Goal: Transaction & Acquisition: Purchase product/service

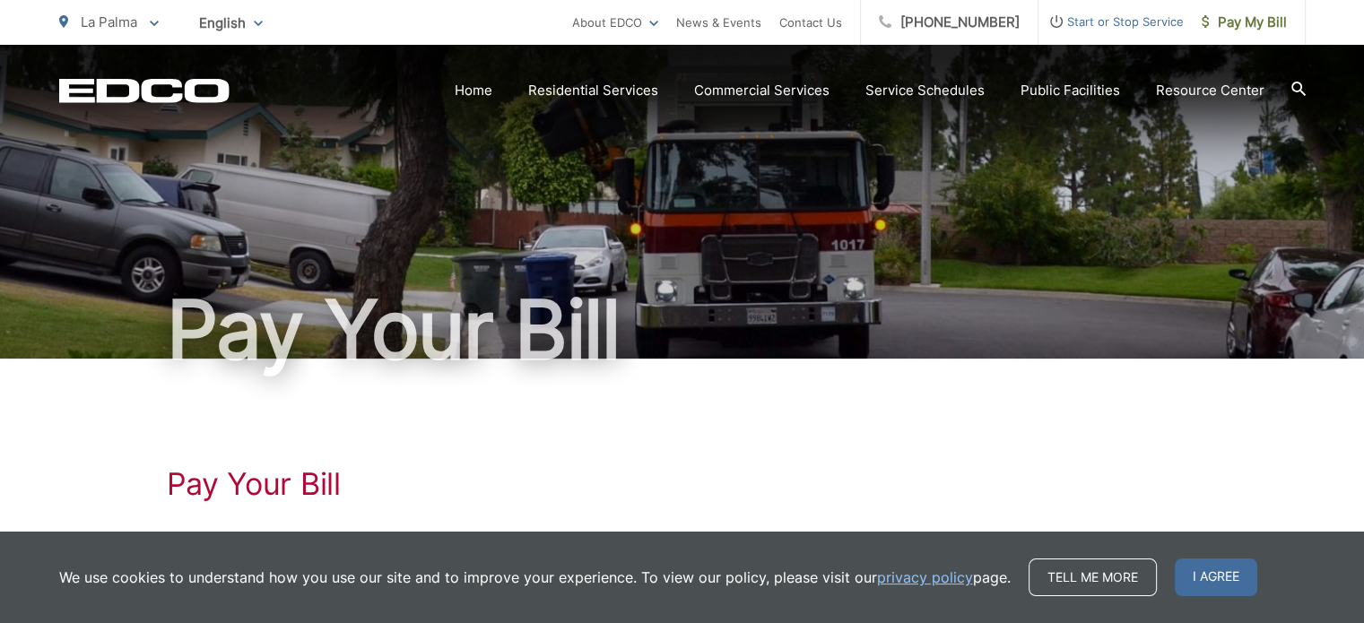
click at [732, 239] on div "Pay Your Bill" at bounding box center [682, 202] width 1246 height 314
click at [1253, 17] on span "Pay My Bill" at bounding box center [1243, 23] width 85 height 22
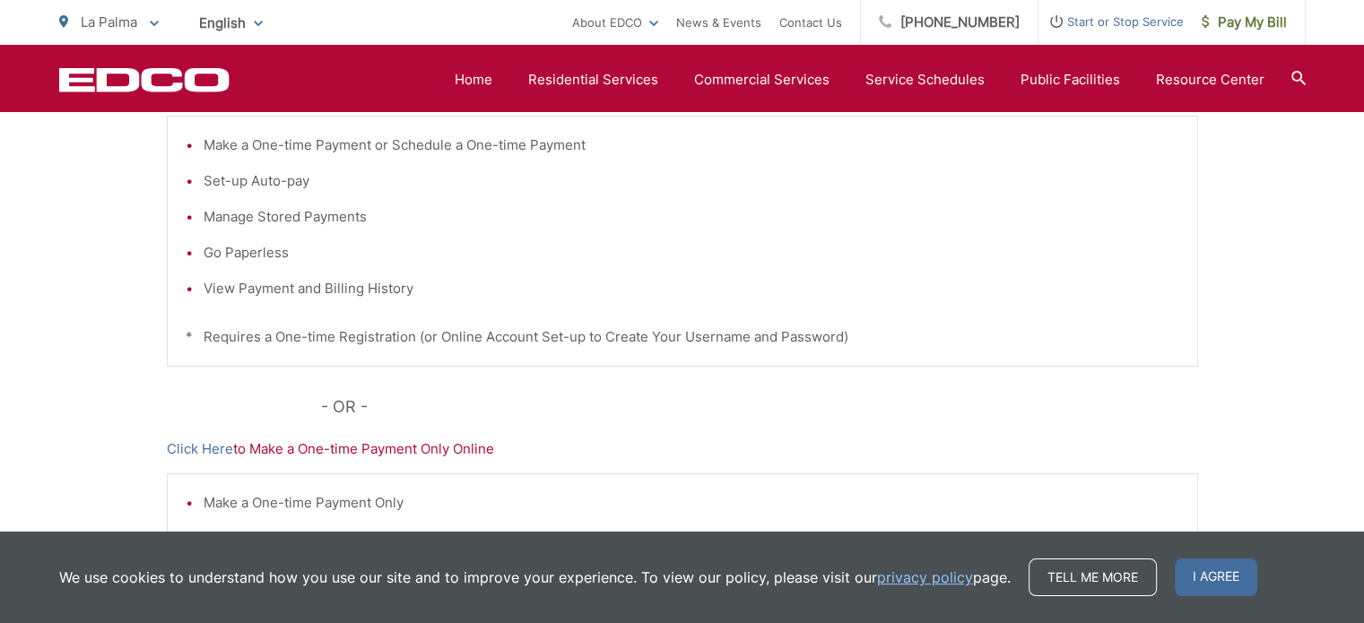
scroll to position [359, 0]
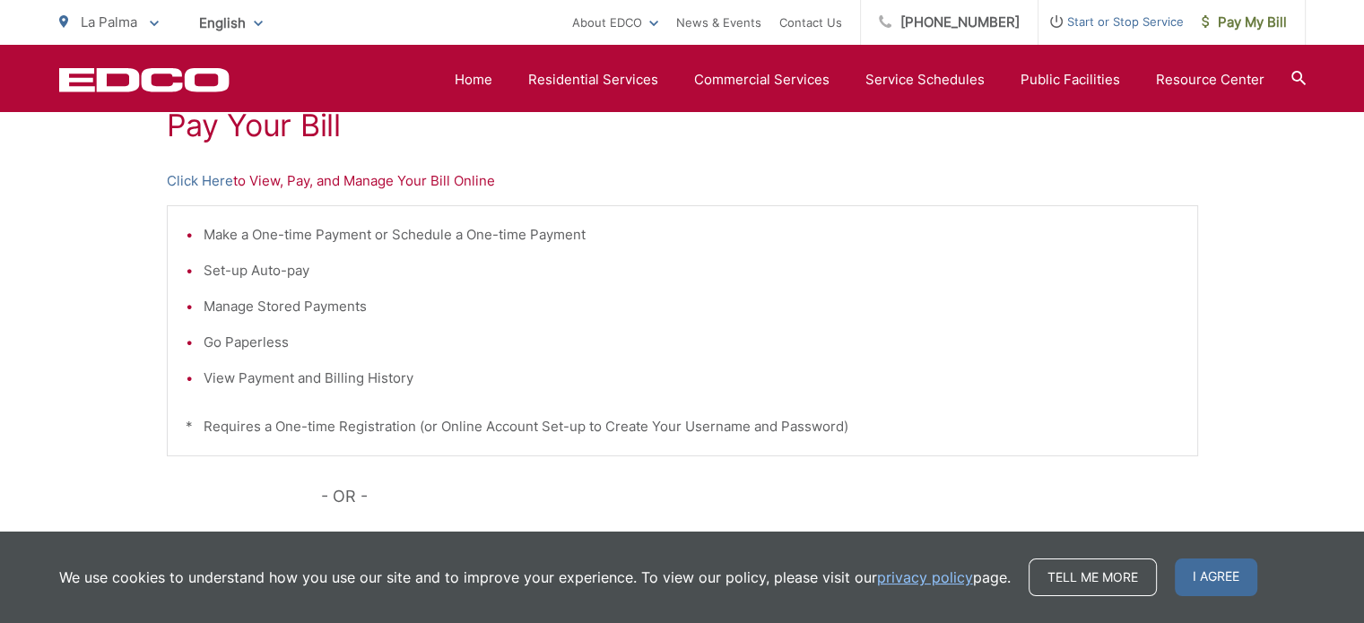
click at [299, 185] on p "Click Here to View, Pay, and Manage Your Bill Online" at bounding box center [682, 181] width 1031 height 22
click at [200, 181] on link "Click Here" at bounding box center [200, 181] width 66 height 22
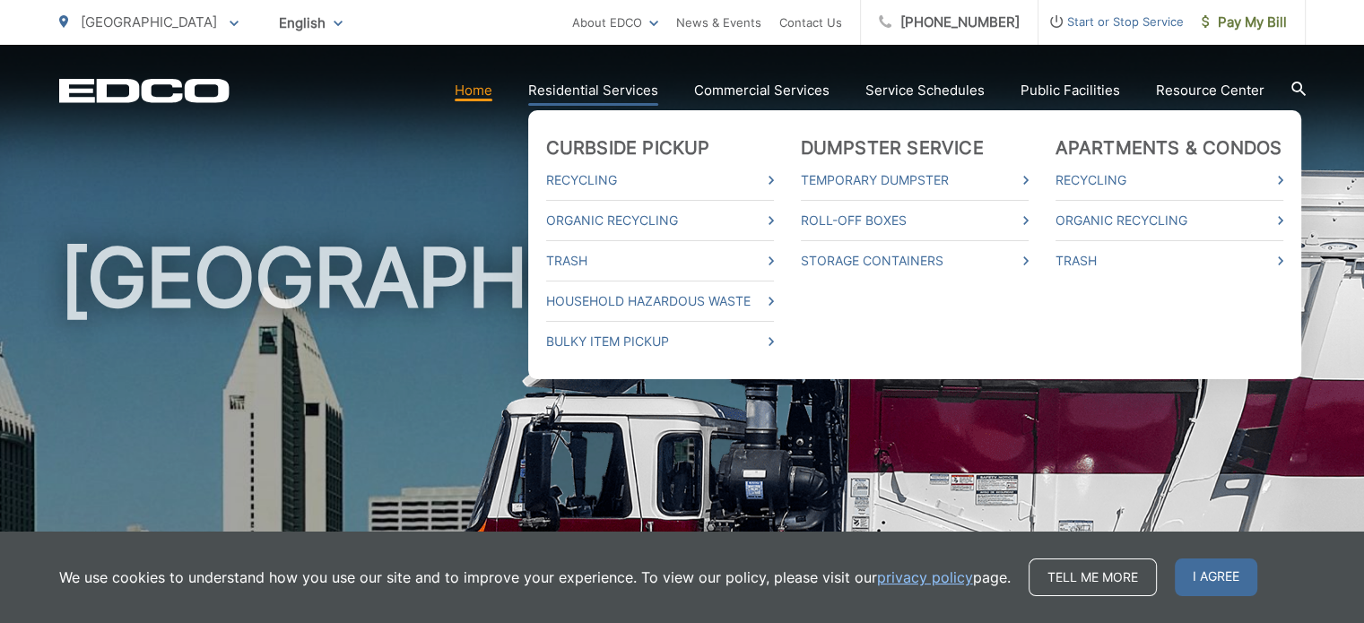
click at [577, 88] on link "Residential Services" at bounding box center [593, 91] width 130 height 22
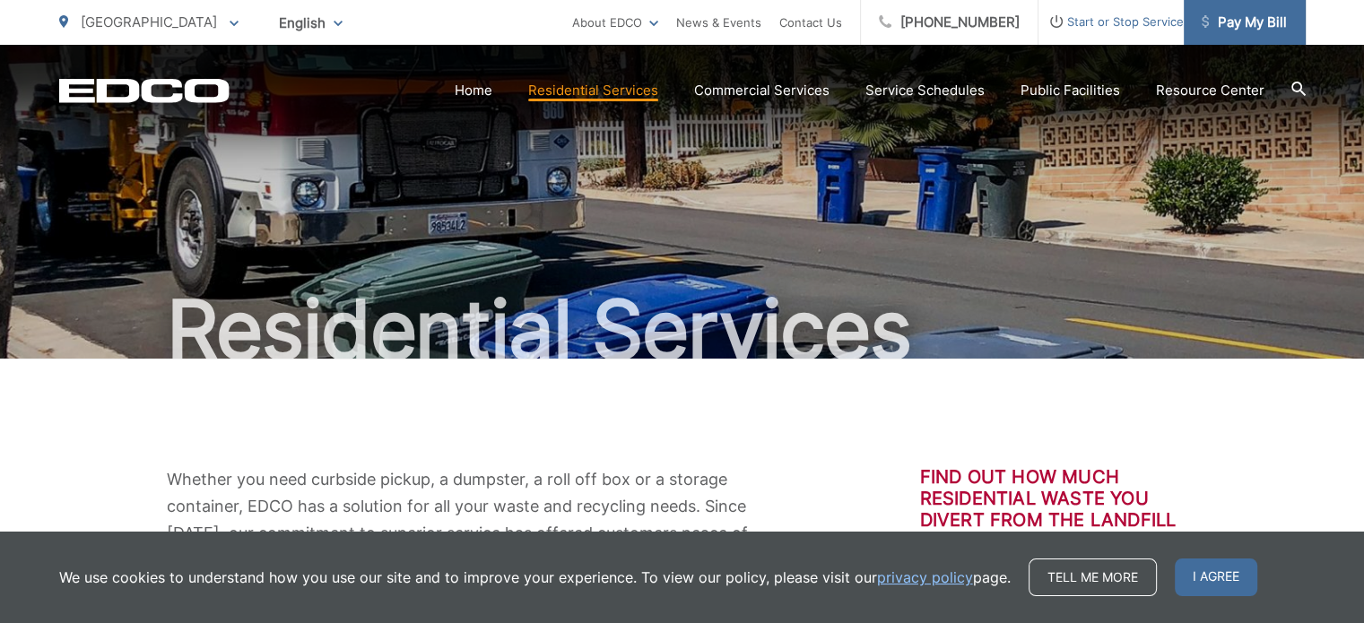
click at [1236, 20] on span "Pay My Bill" at bounding box center [1243, 23] width 85 height 22
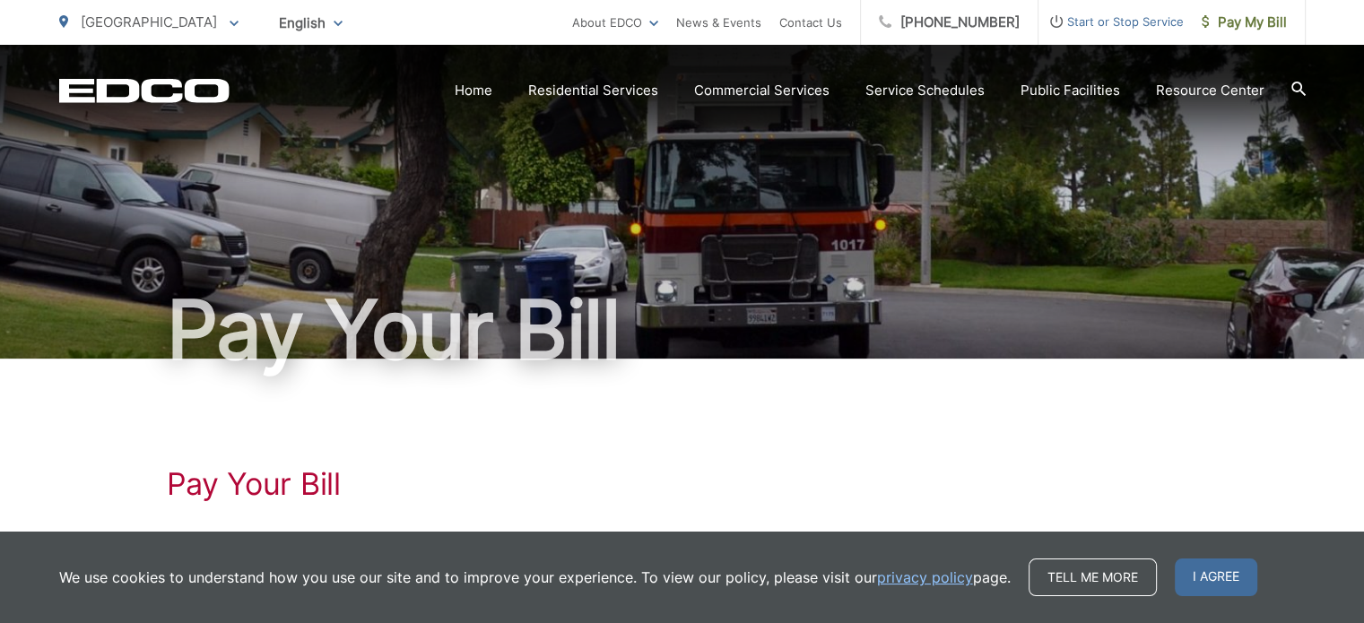
scroll to position [359, 0]
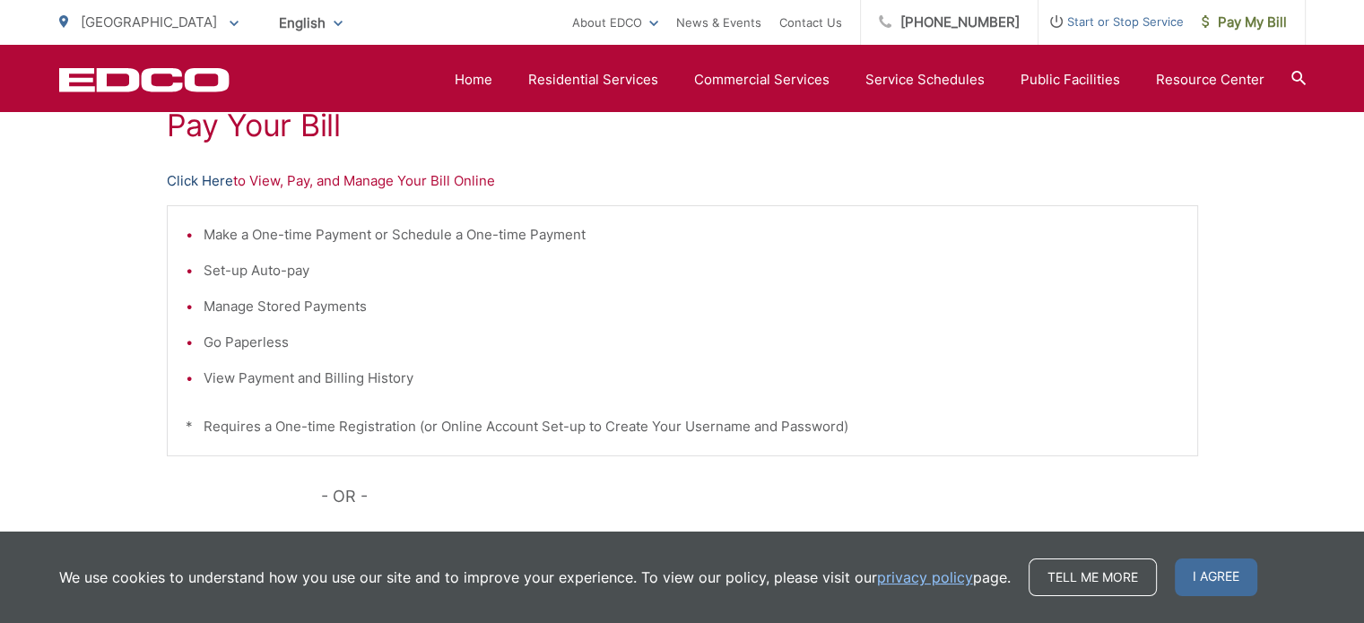
click at [195, 183] on link "Click Here" at bounding box center [200, 181] width 66 height 22
